Goal: Task Accomplishment & Management: Manage account settings

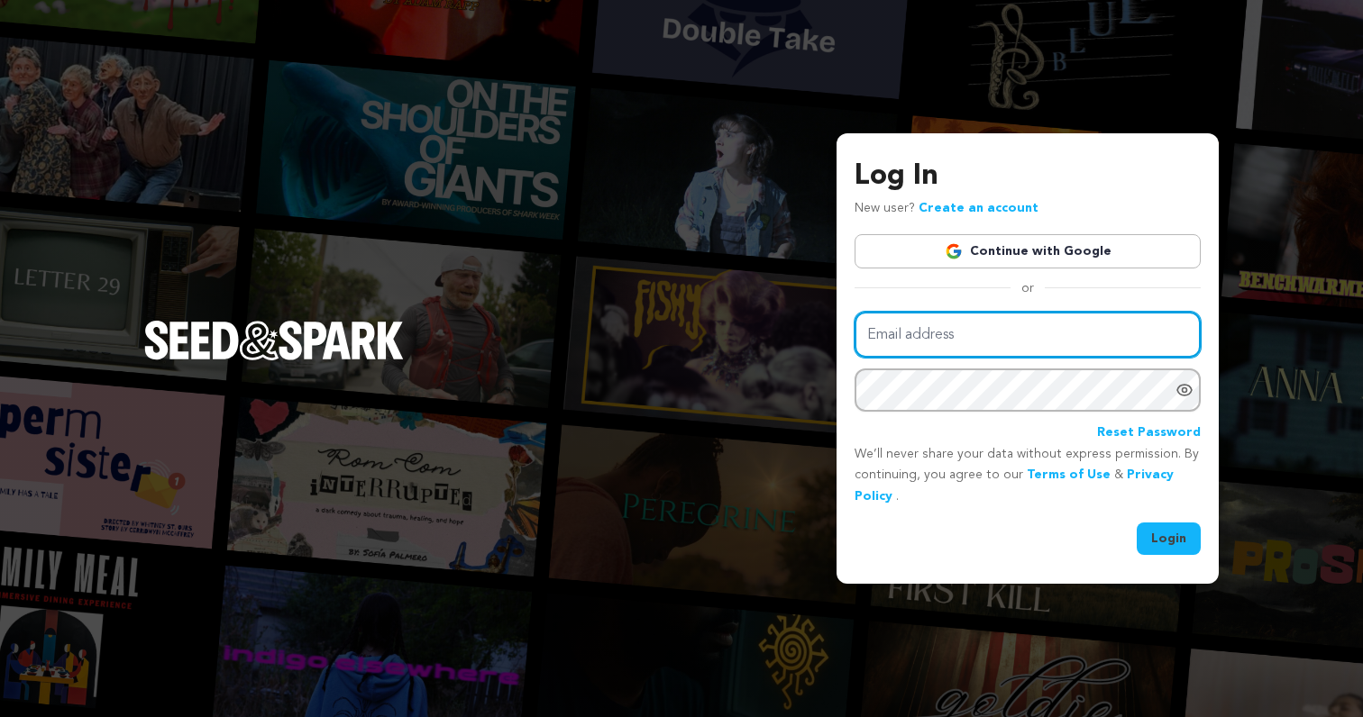
type input "pitzekfilms@gmail.com"
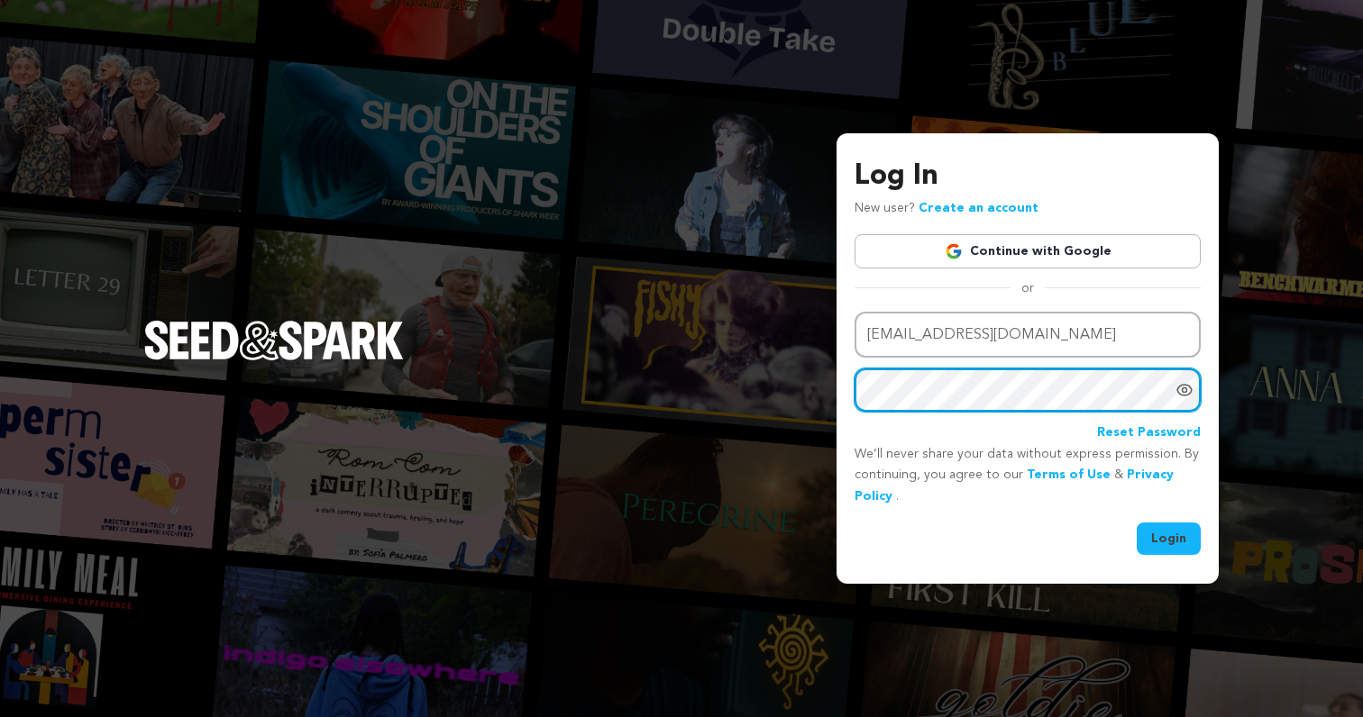
click at [1169, 536] on button "Login" at bounding box center [1169, 539] width 64 height 32
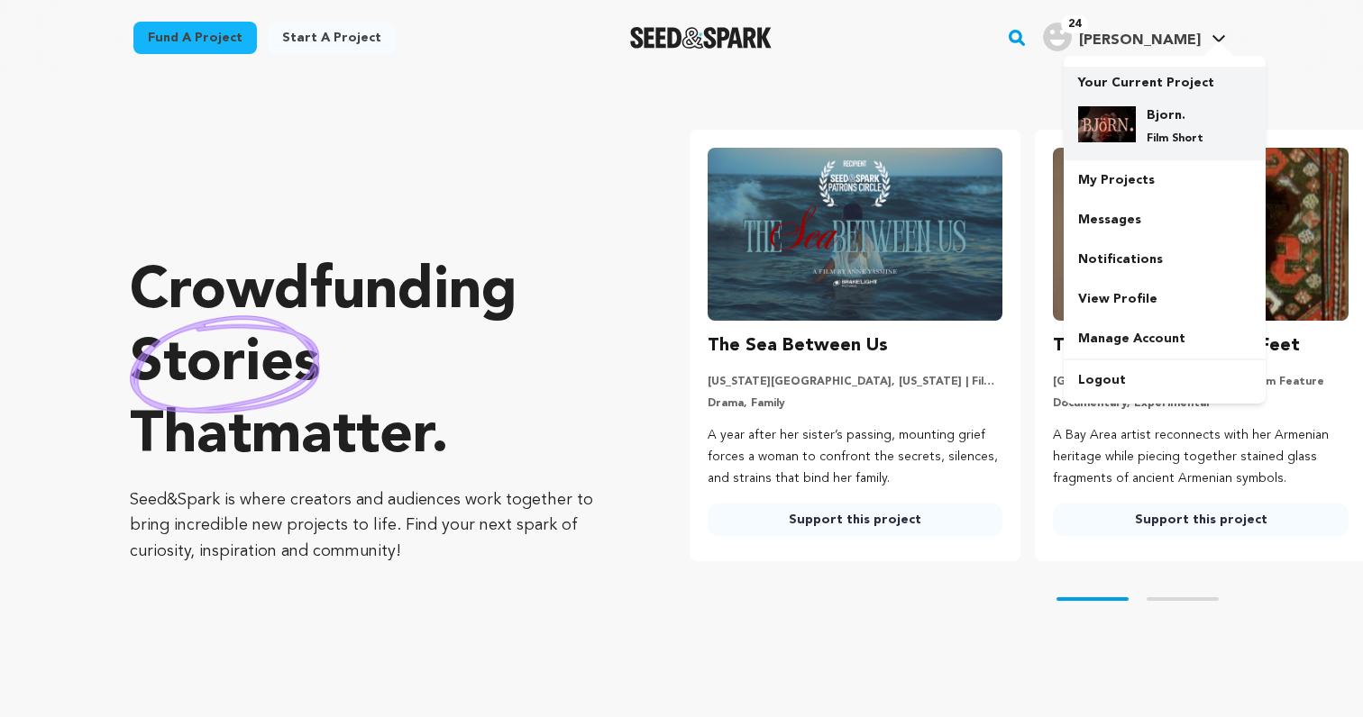
click at [1146, 115] on h4 "Bjorn." at bounding box center [1178, 115] width 65 height 18
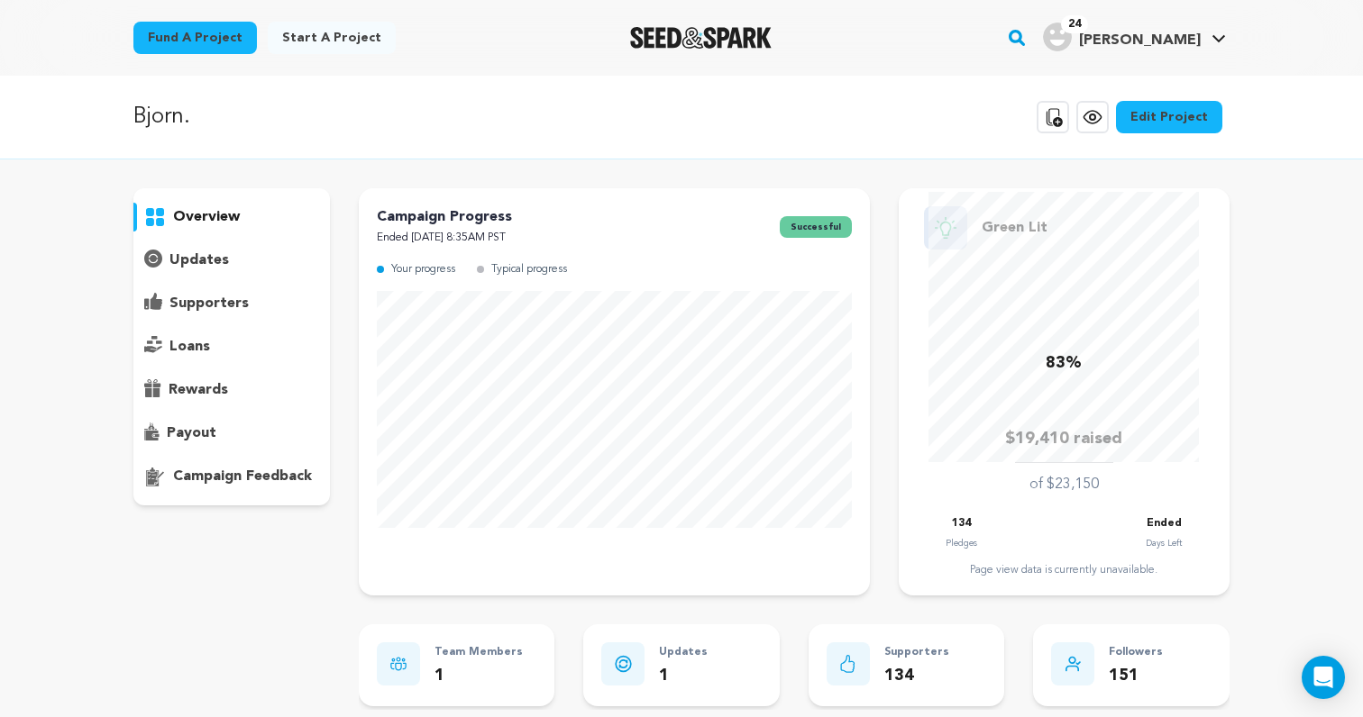
click at [198, 300] on p "supporters" at bounding box center [208, 304] width 79 height 22
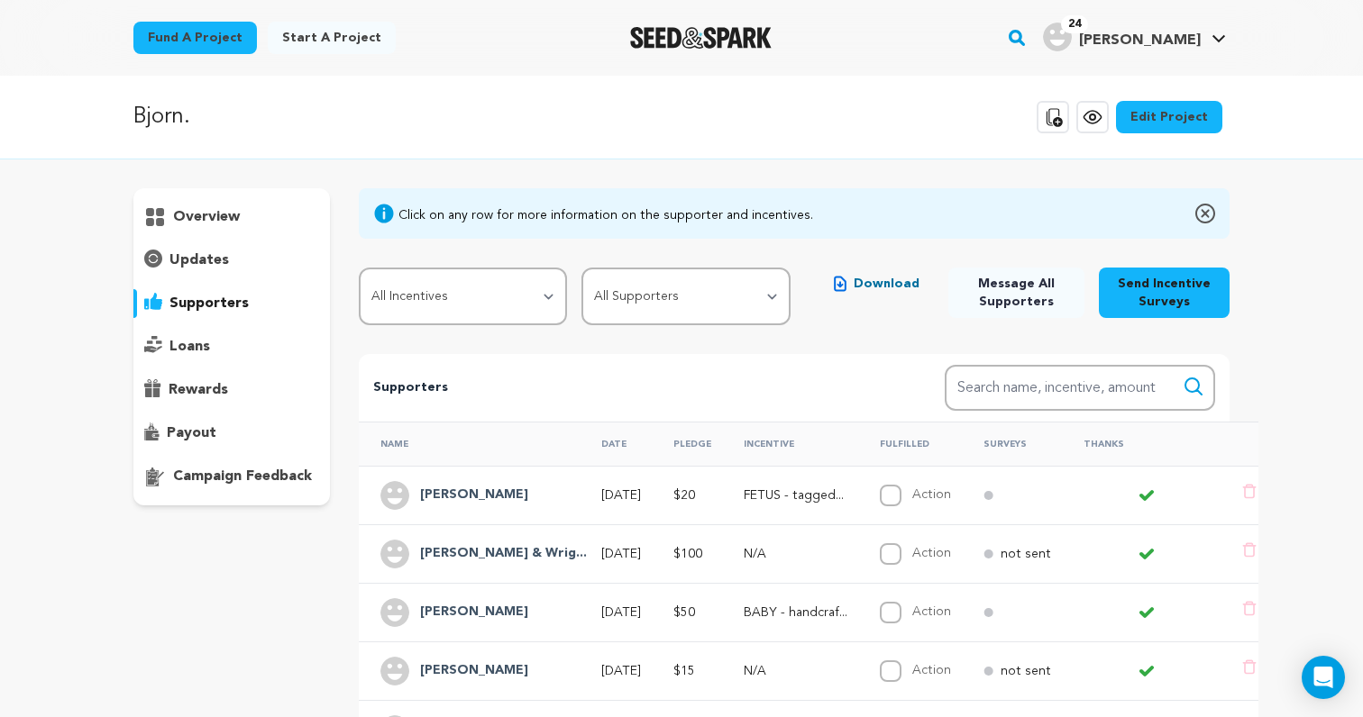
click at [890, 267] on div "Click on any row for more information on the supporter and incentives. All Ince…" at bounding box center [794, 256] width 871 height 137
click at [887, 283] on span "Download" at bounding box center [887, 284] width 66 height 18
